Goal: Transaction & Acquisition: Purchase product/service

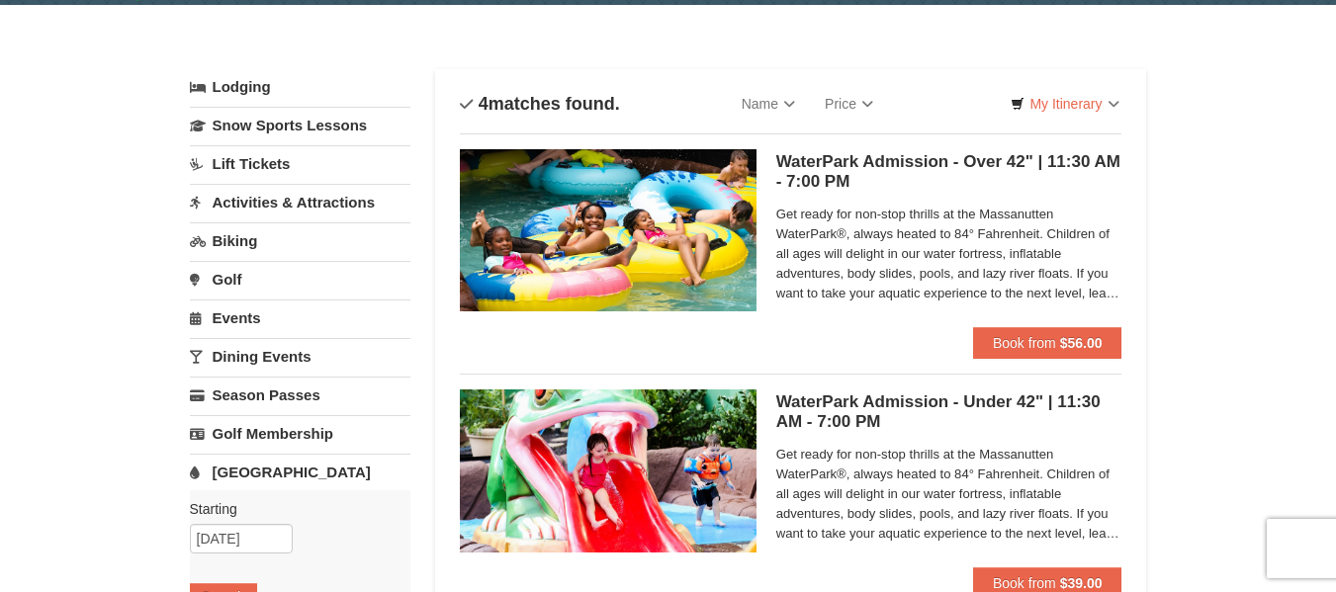
scroll to position [25, 0]
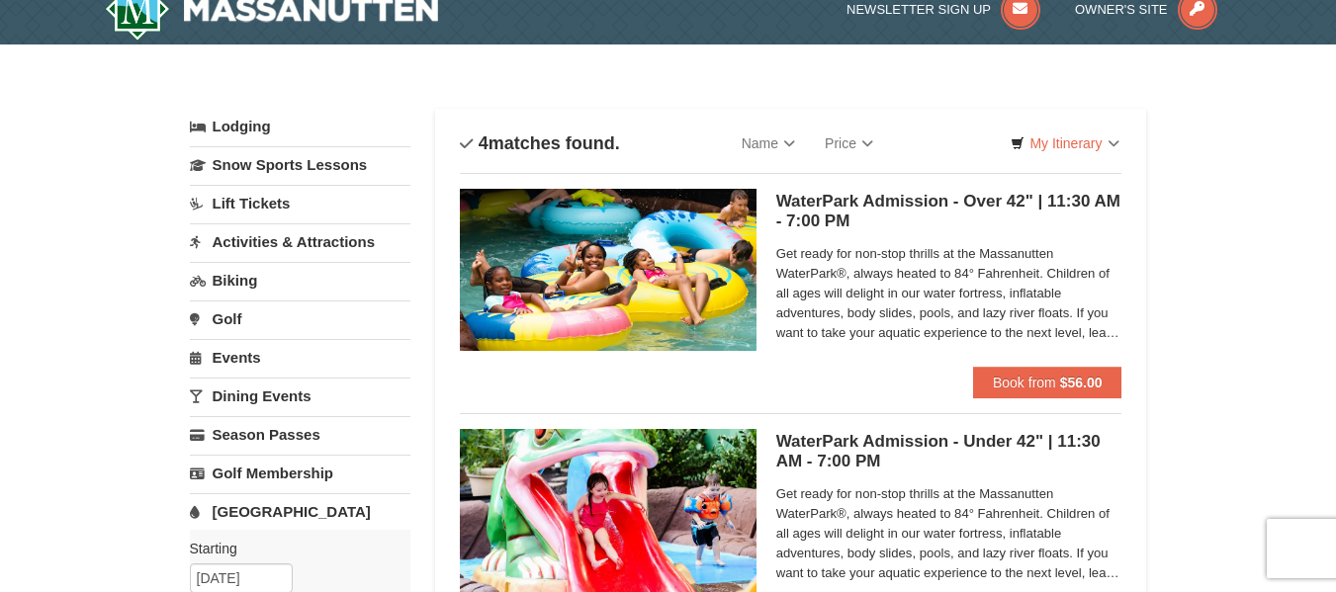
click at [276, 511] on link "[GEOGRAPHIC_DATA]" at bounding box center [300, 511] width 221 height 37
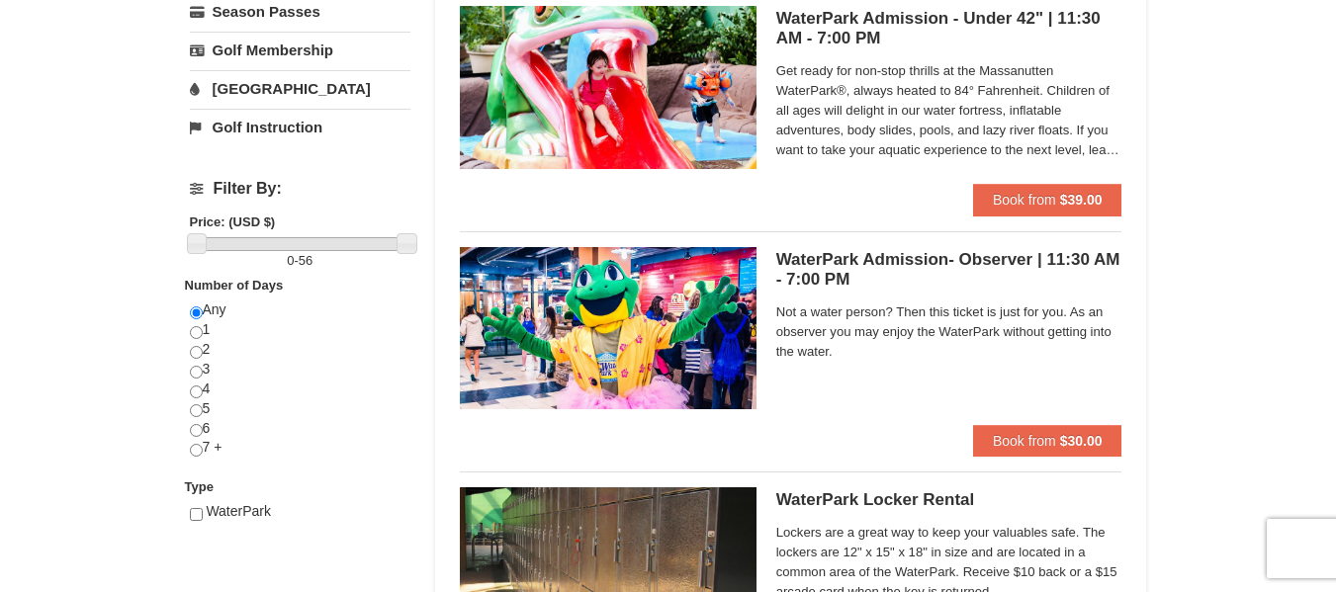
scroll to position [619, 0]
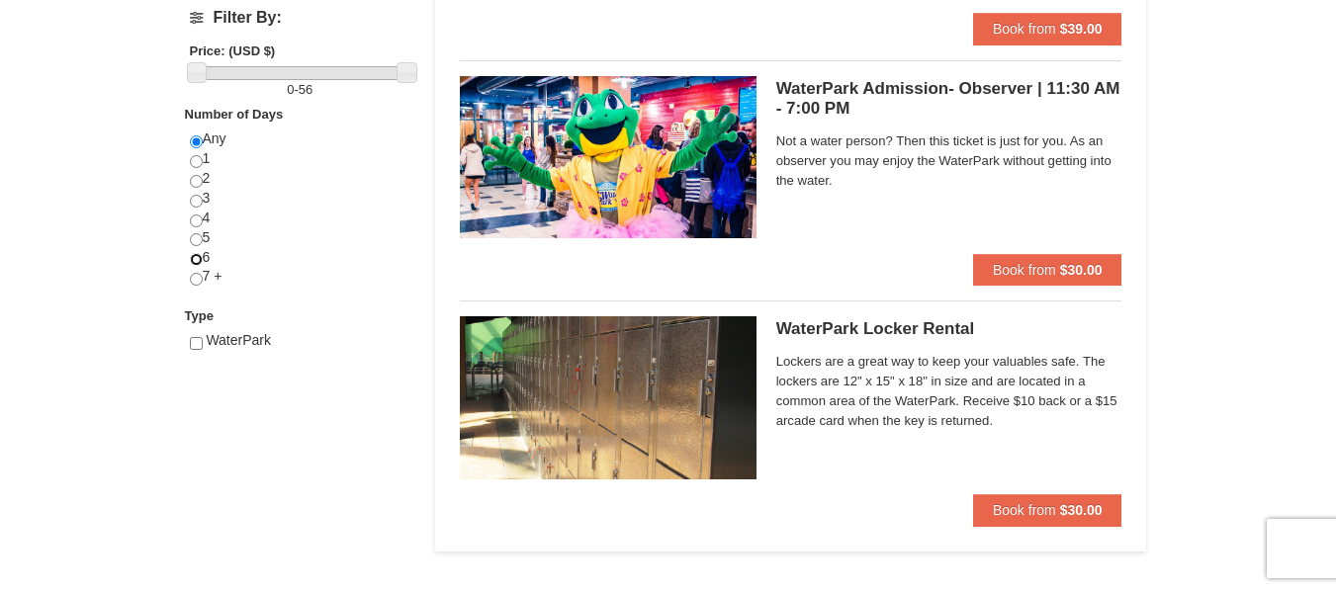
click at [197, 256] on input "radio" at bounding box center [196, 259] width 13 height 13
radio input "true"
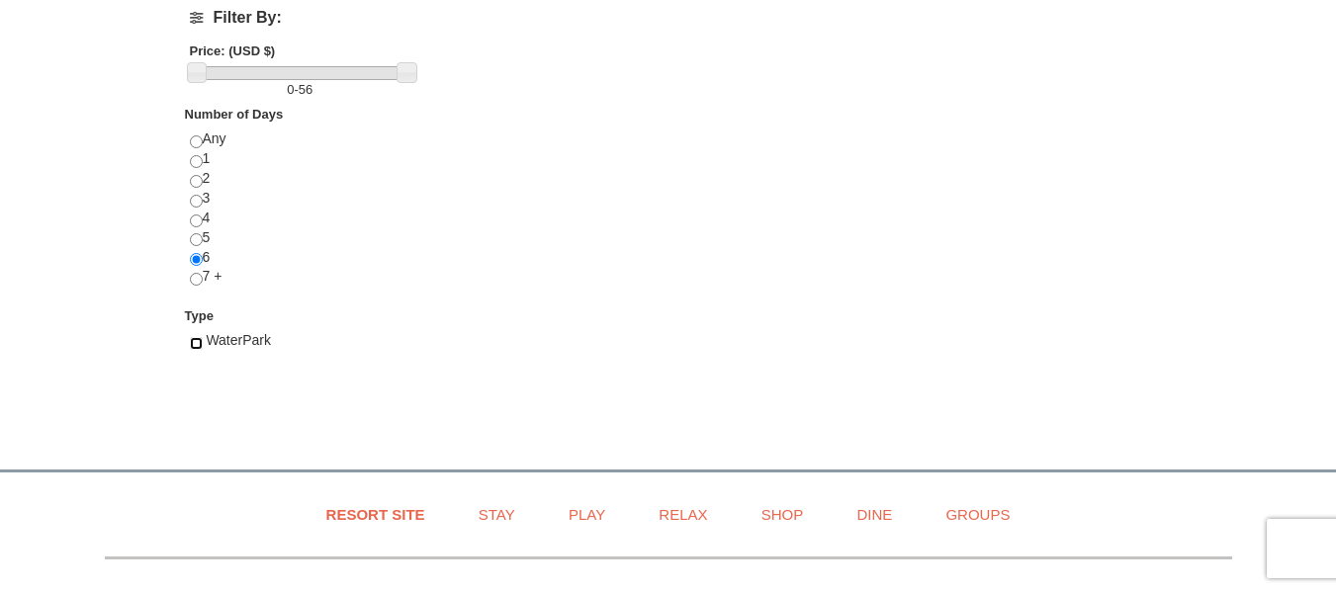
click at [198, 342] on input "checkbox" at bounding box center [196, 343] width 13 height 13
checkbox input "true"
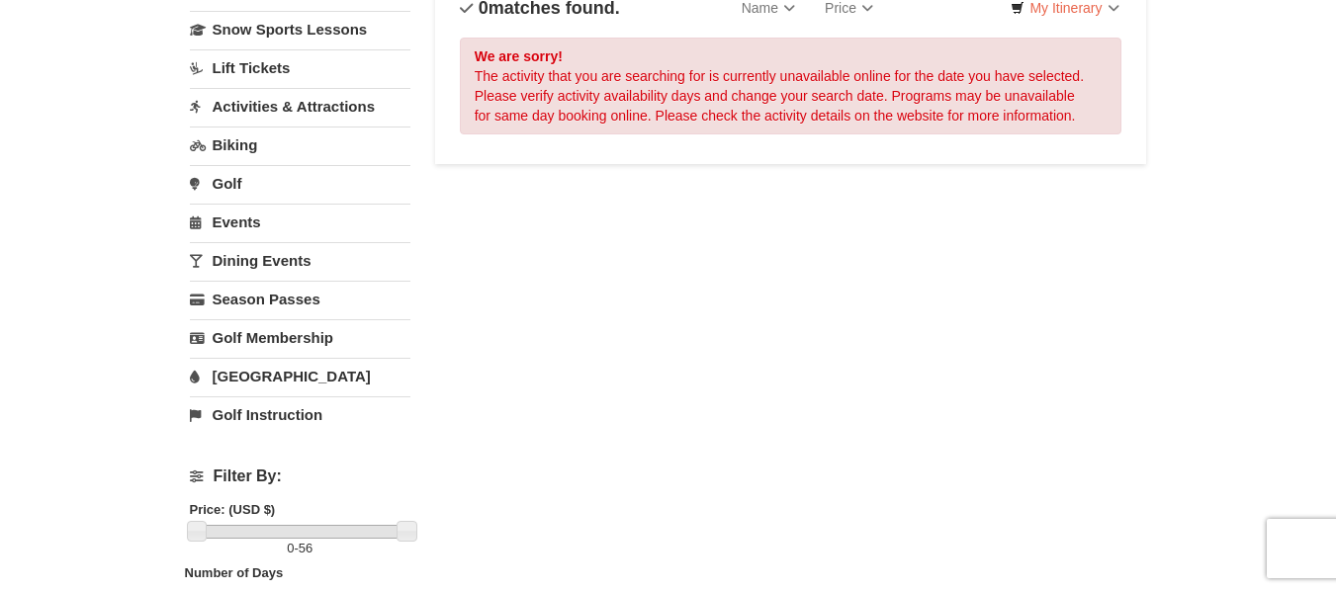
scroll to position [200, 0]
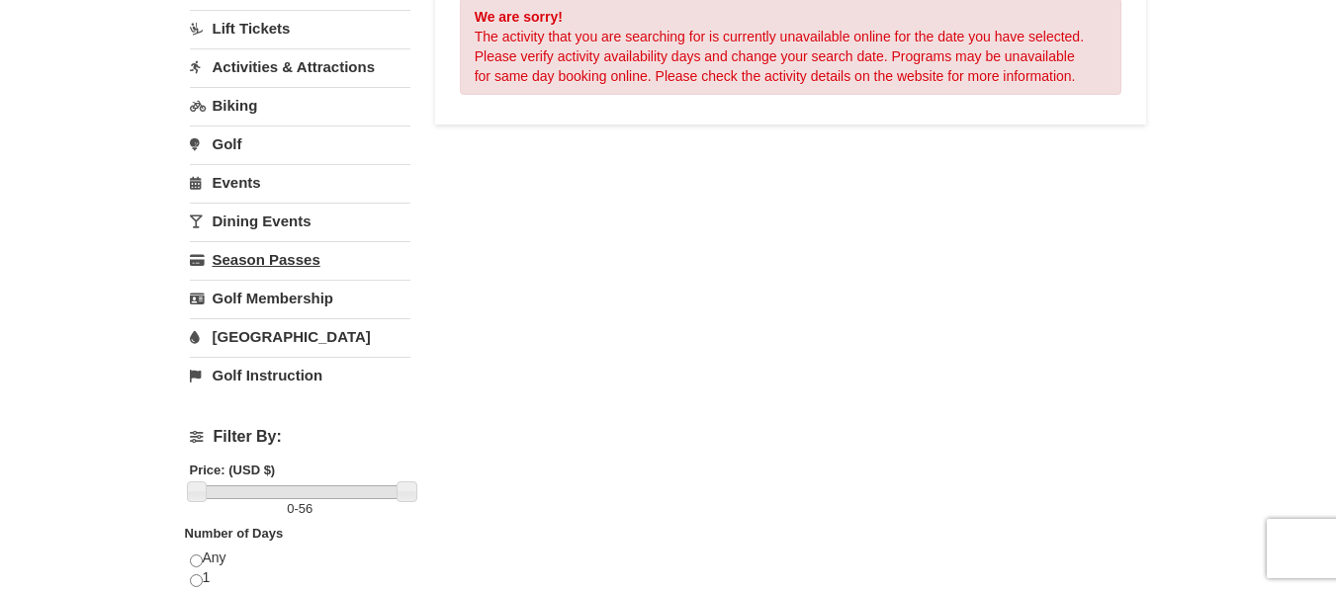
click at [284, 251] on link "Season Passes" at bounding box center [300, 259] width 221 height 37
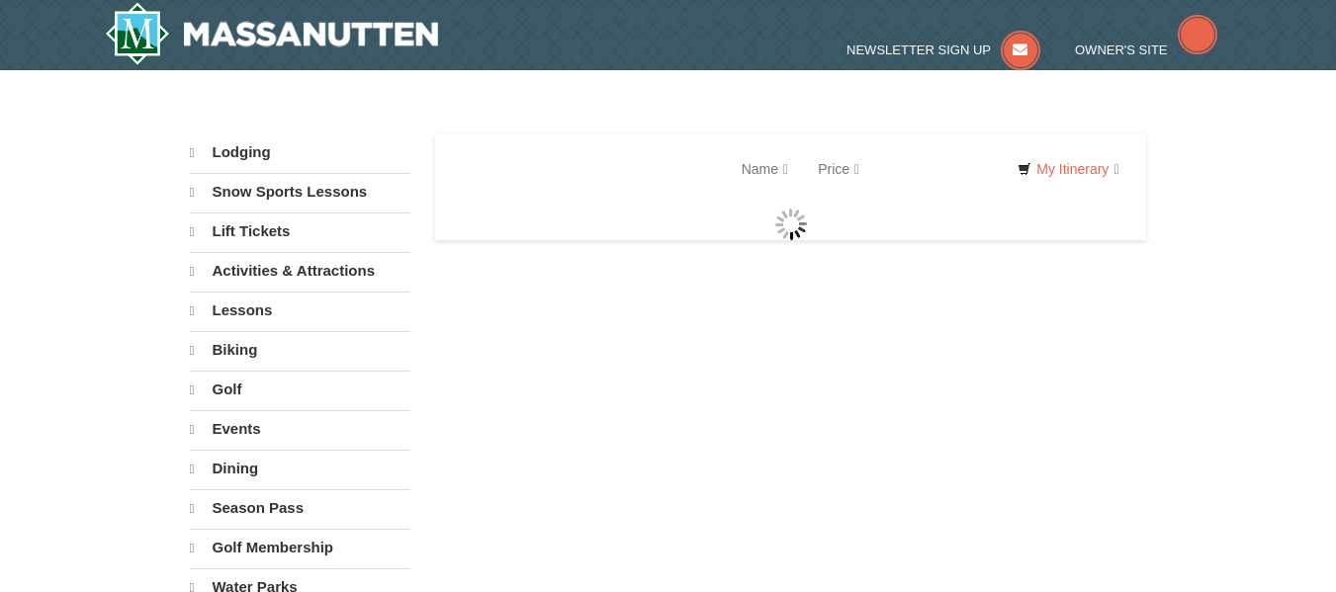
select select "10"
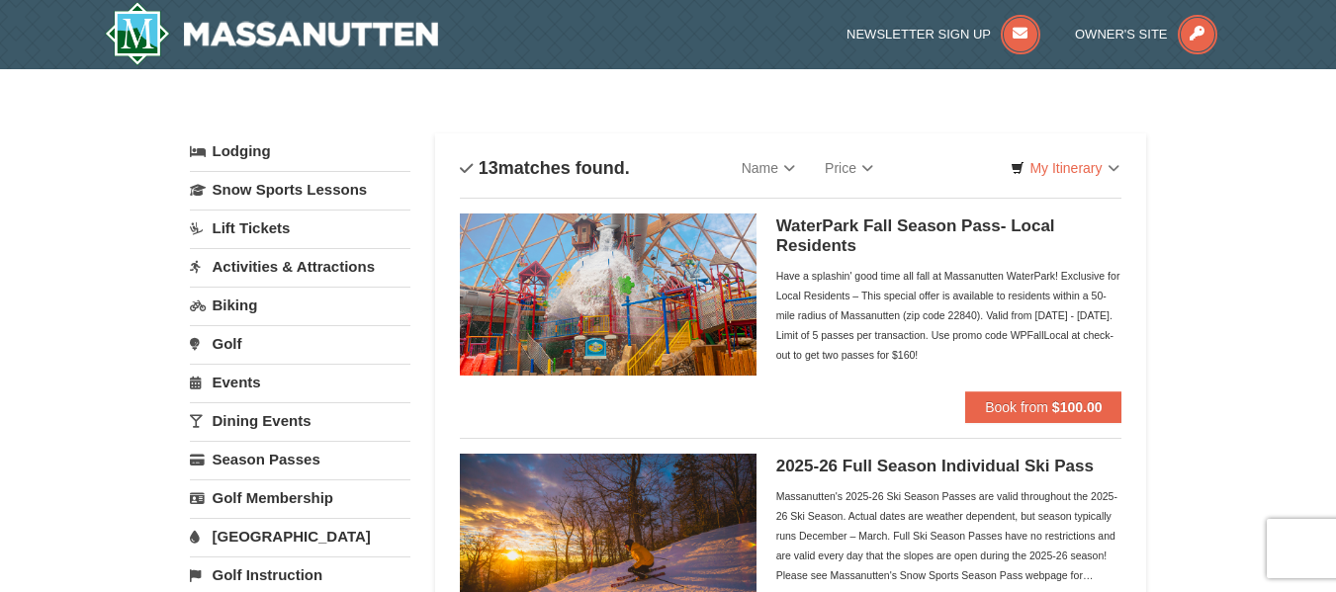
click at [310, 271] on link "Activities & Attractions" at bounding box center [300, 266] width 221 height 37
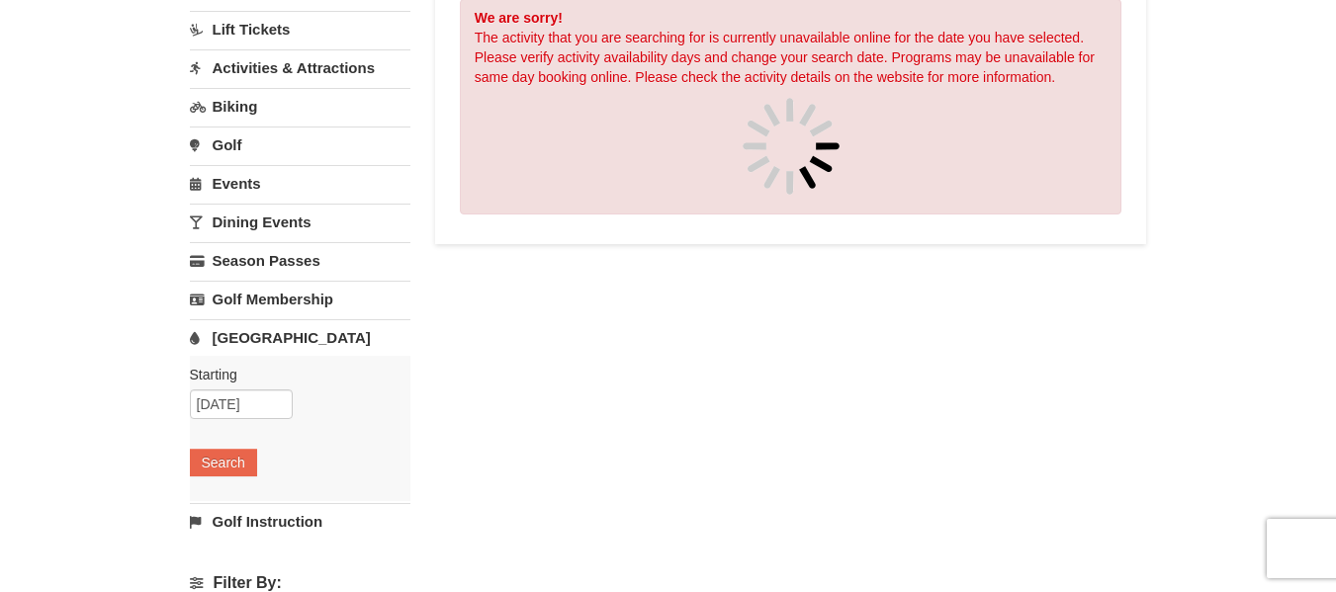
scroll to position [200, 0]
